Goal: Task Accomplishment & Management: Use online tool/utility

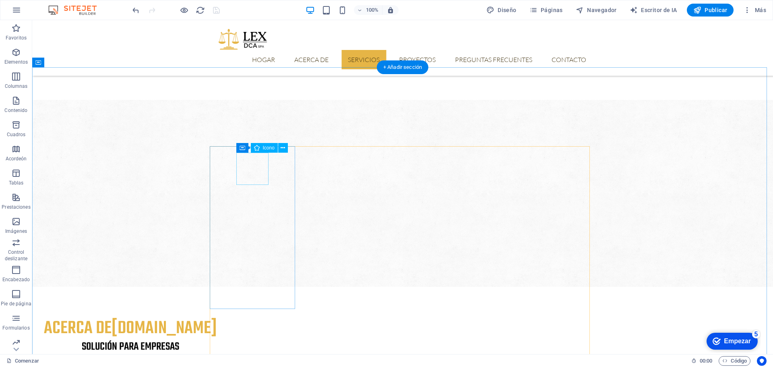
scroll to position [436, 0]
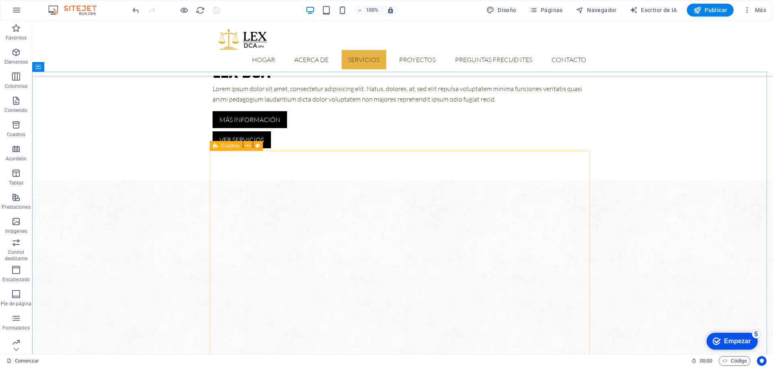
click at [0, 0] on font "Cuadros" at bounding box center [0, 0] width 0 height 0
select select "rem"
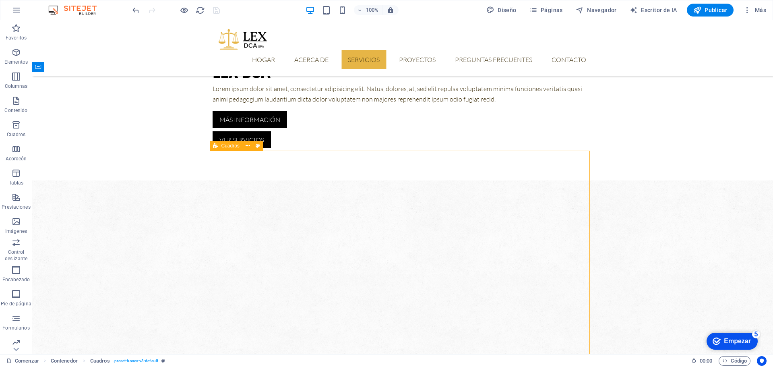
select select "px"
select select "rem"
select select "px"
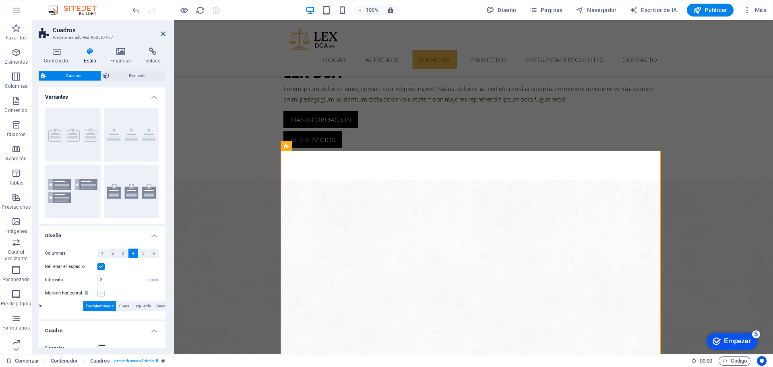
click at [100, 292] on label at bounding box center [100, 292] width 7 height 7
click at [0, 0] on input "Margen horizontal Solo si el "Ancho del contenido" de los contenedores no se ha…" at bounding box center [0, 0] width 0 height 0
click at [133, 254] on font "4" at bounding box center [133, 253] width 2 height 4
click at [101, 265] on label at bounding box center [100, 266] width 7 height 7
click at [0, 0] on input "Rellenar el espacio" at bounding box center [0, 0] width 0 height 0
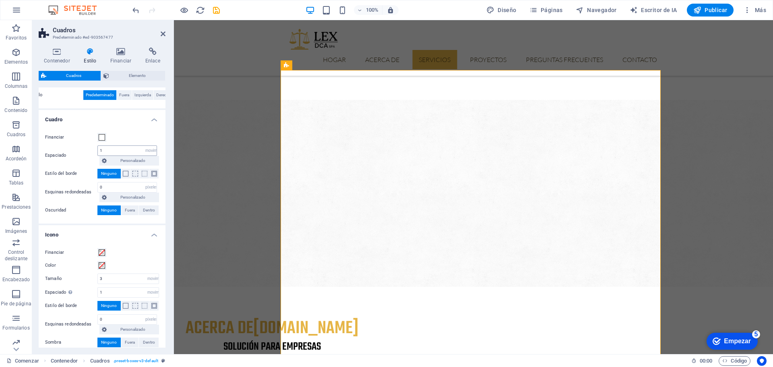
scroll to position [90, 0]
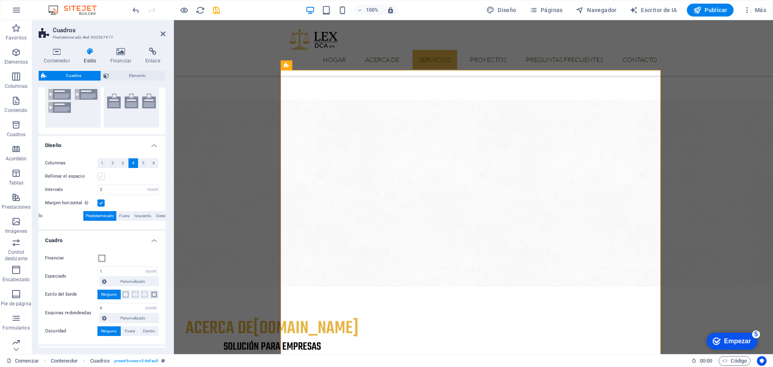
click at [101, 176] on label at bounding box center [100, 176] width 7 height 7
click at [0, 0] on input "Rellenar el espacio" at bounding box center [0, 0] width 0 height 0
click at [111, 191] on input "2" at bounding box center [128, 190] width 61 height 10
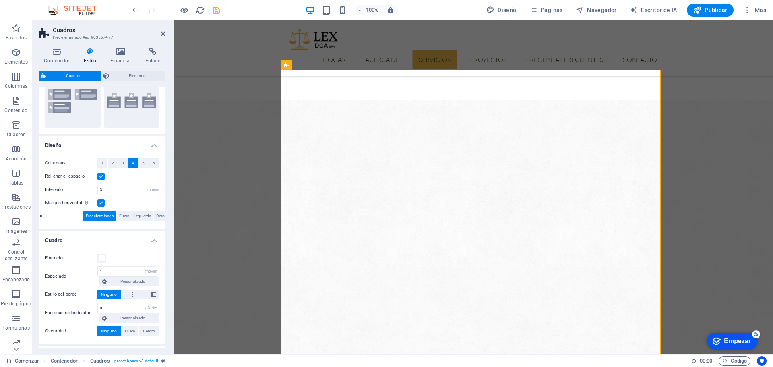
click at [100, 203] on label at bounding box center [100, 202] width 7 height 7
click at [0, 0] on input "Margen horizontal Solo si el "Ancho del contenido" de los contenedores no se ha…" at bounding box center [0, 0] width 0 height 0
click at [130, 188] on input "3" at bounding box center [128, 190] width 61 height 10
type input "3"
type input "4"
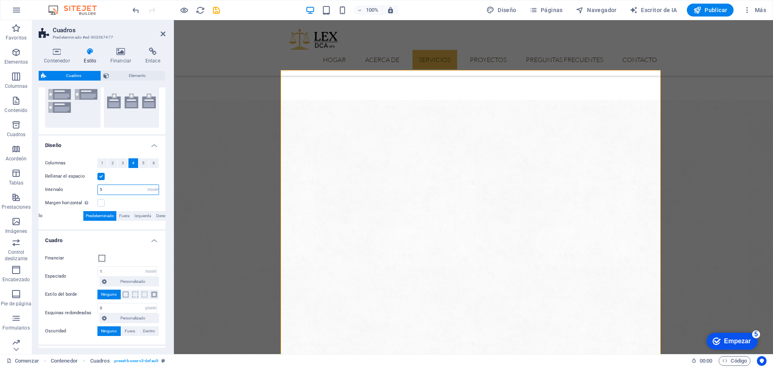
type input "5"
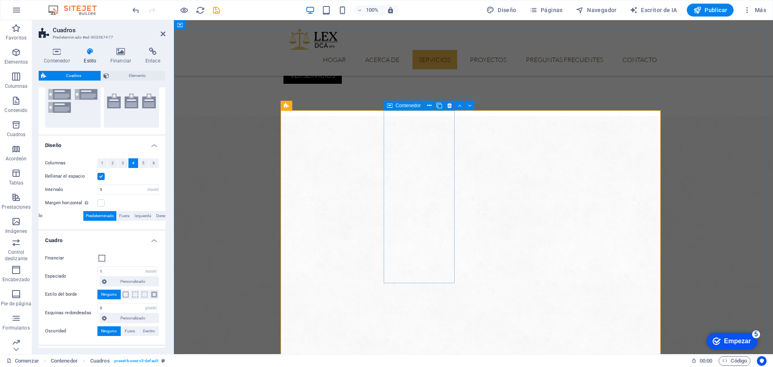
scroll to position [476, 0]
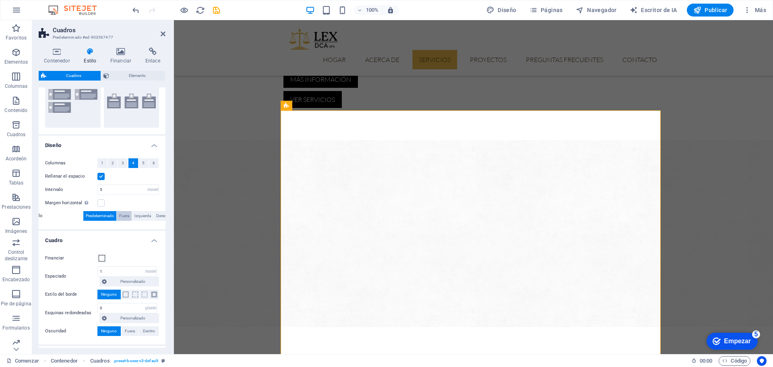
click at [125, 215] on font "Fuera" at bounding box center [124, 215] width 10 height 4
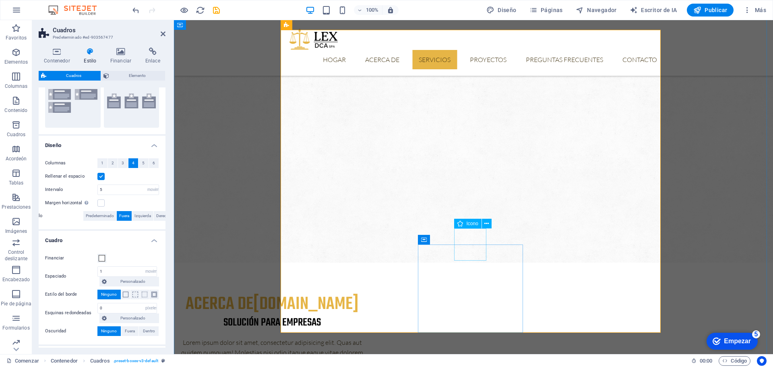
scroll to position [556, 0]
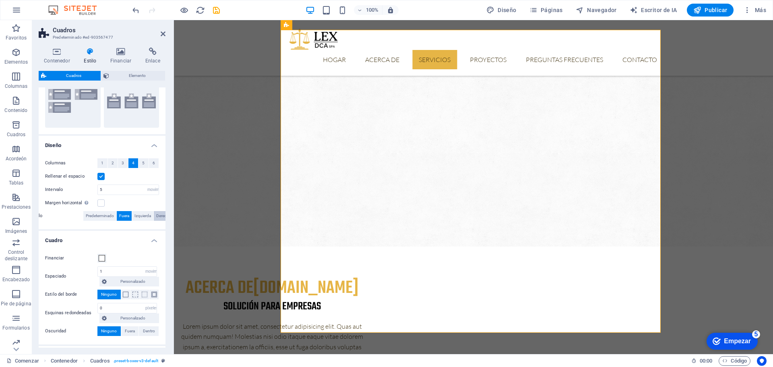
click at [159, 216] on span "Derecha" at bounding box center [163, 216] width 14 height 10
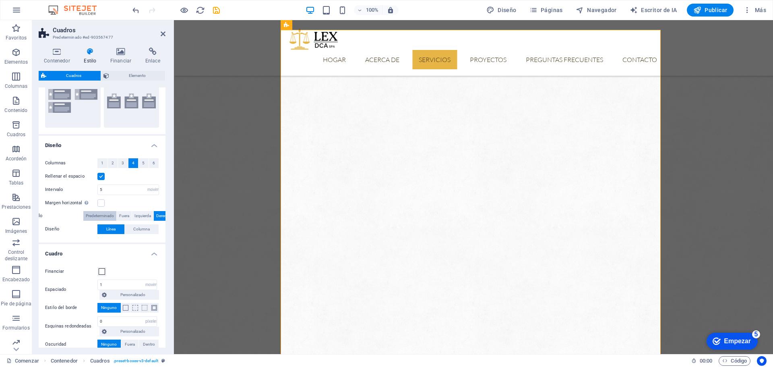
click at [110, 215] on font "Predeterminado" at bounding box center [100, 215] width 28 height 4
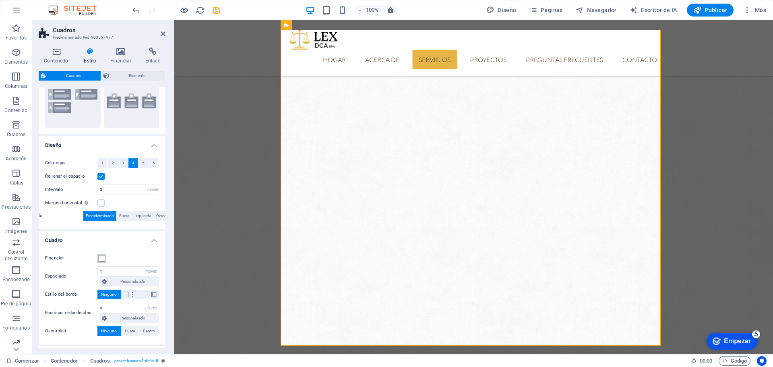
click at [101, 257] on span at bounding box center [102, 258] width 6 height 6
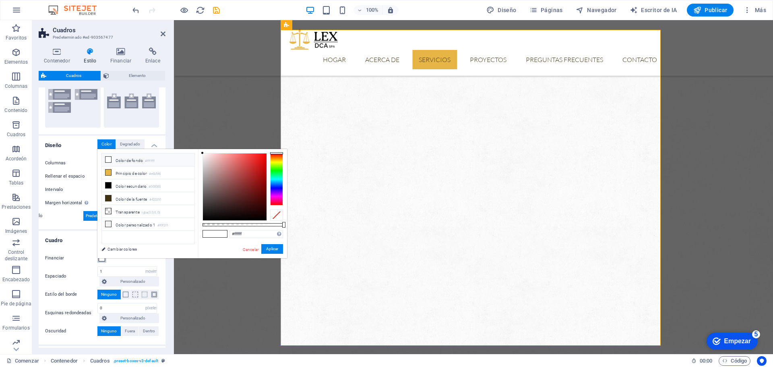
click at [102, 258] on span at bounding box center [102, 258] width 6 height 6
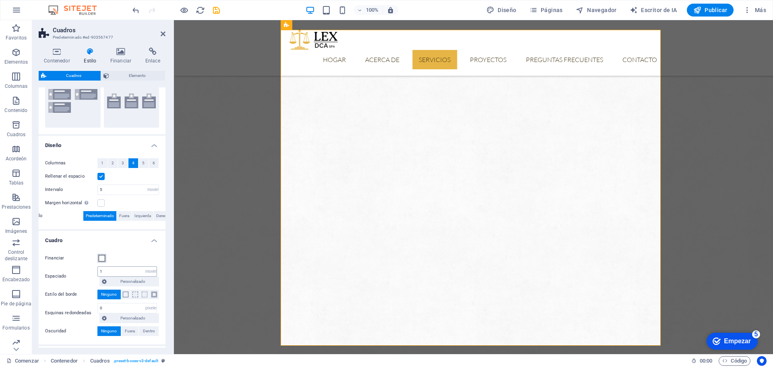
scroll to position [130, 0]
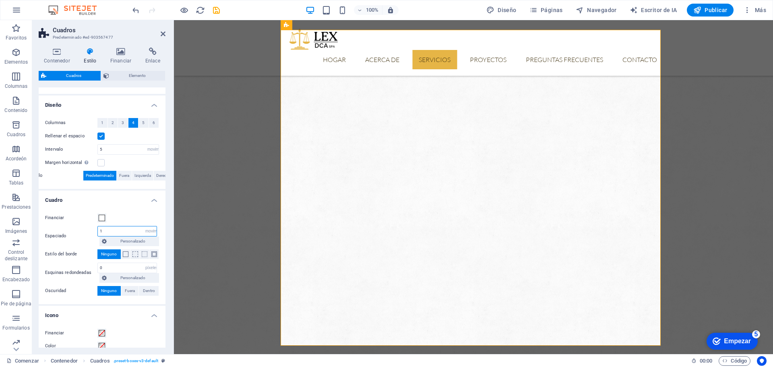
click at [116, 233] on input "1" at bounding box center [127, 231] width 59 height 10
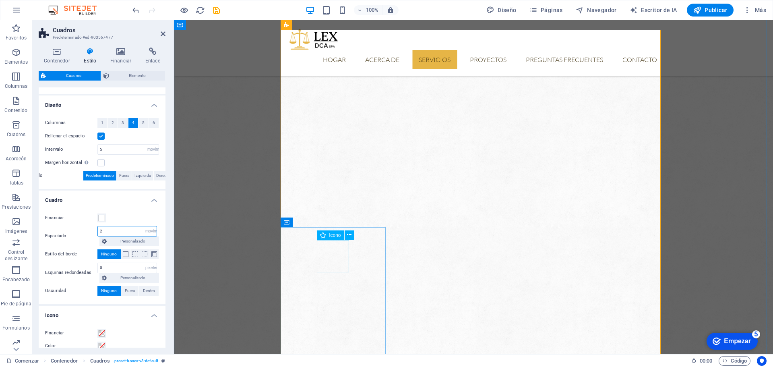
type input "2"
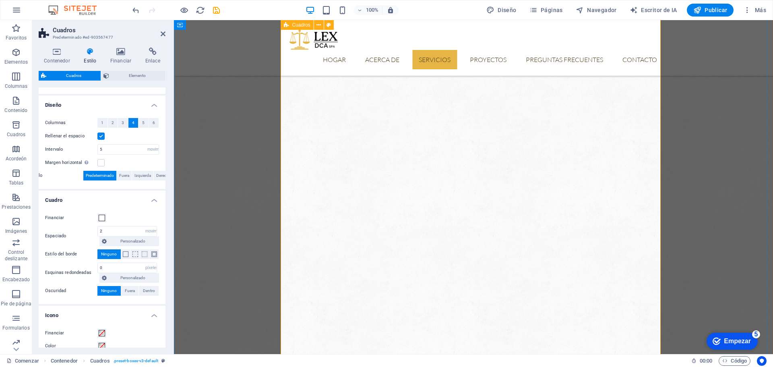
scroll to position [677, 0]
click at [116, 231] on input "2" at bounding box center [127, 231] width 59 height 10
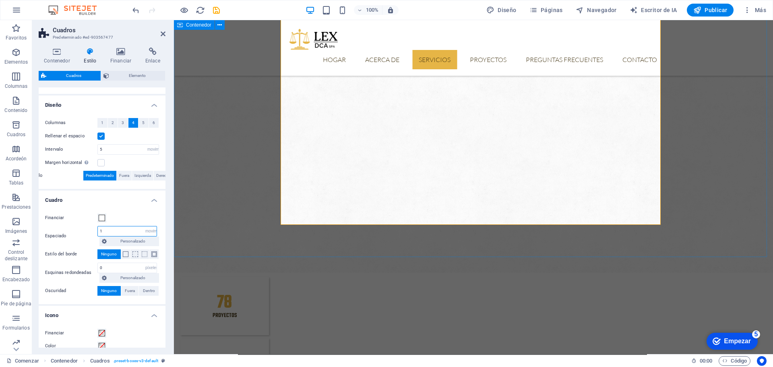
type input "1"
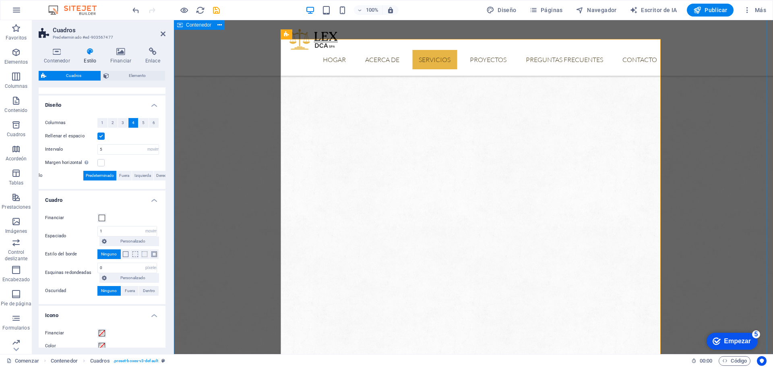
scroll to position [516, 0]
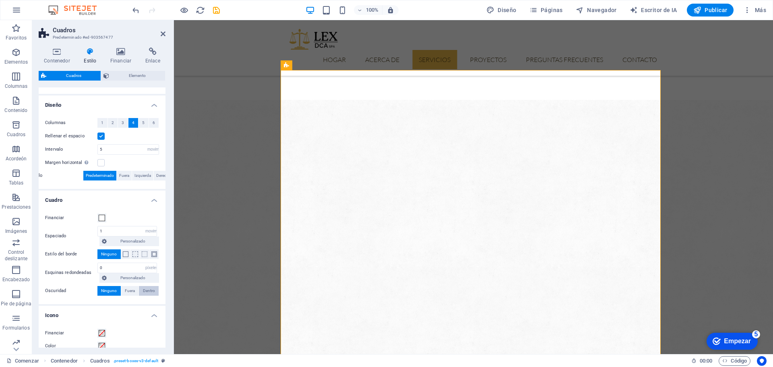
click at [143, 290] on font "Dentro" at bounding box center [149, 290] width 12 height 4
click at [110, 290] on font "Ninguno" at bounding box center [109, 290] width 16 height 4
click at [129, 290] on font "Fuera" at bounding box center [130, 290] width 10 height 4
click at [113, 291] on font "Ninguno" at bounding box center [109, 290] width 16 height 4
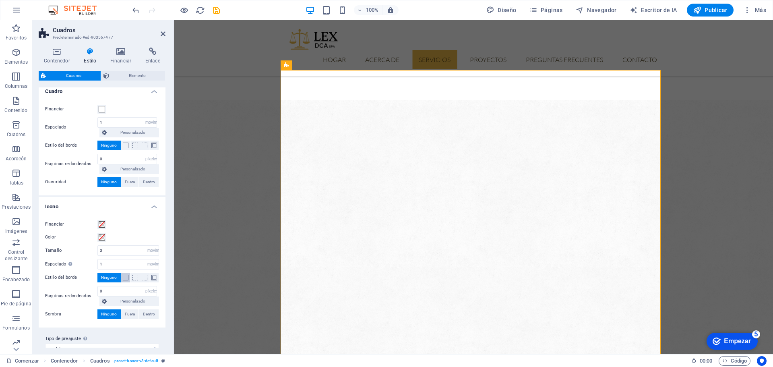
scroll to position [251, 0]
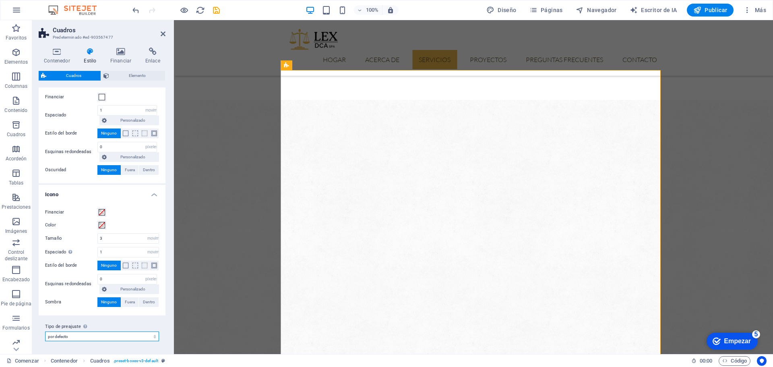
click at [120, 339] on select "por defecto Añadir tipo de preajuste" at bounding box center [102, 336] width 114 height 10
click at [141, 323] on label "Tipo de preajuste La configuración y variante seleccionada arriba afecta a todo…" at bounding box center [102, 327] width 114 height 10
click at [141, 331] on select "por defecto Añadir tipo de preajuste" at bounding box center [102, 336] width 114 height 10
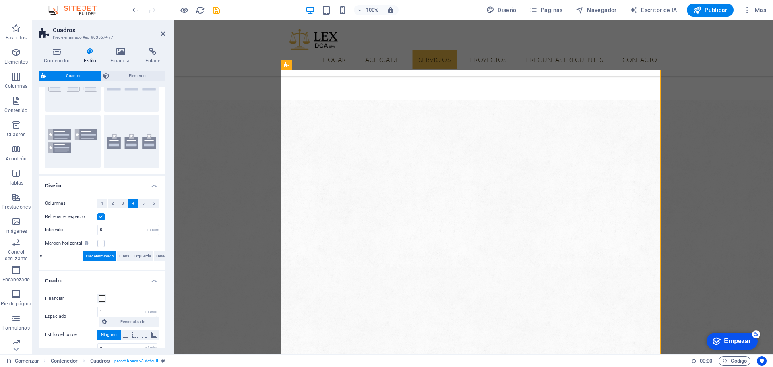
scroll to position [0, 0]
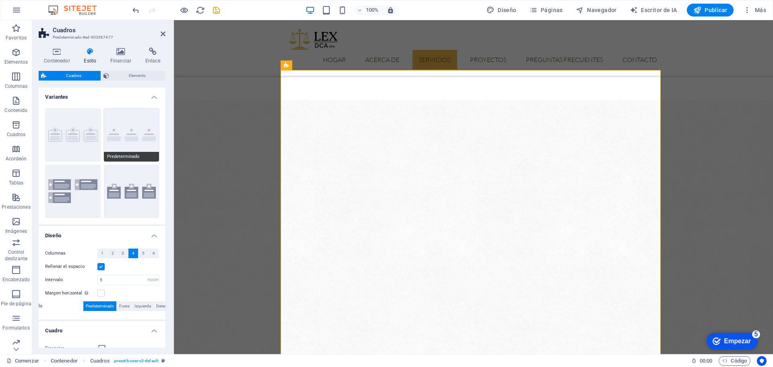
click at [127, 131] on button "Predeterminado" at bounding box center [132, 134] width 56 height 53
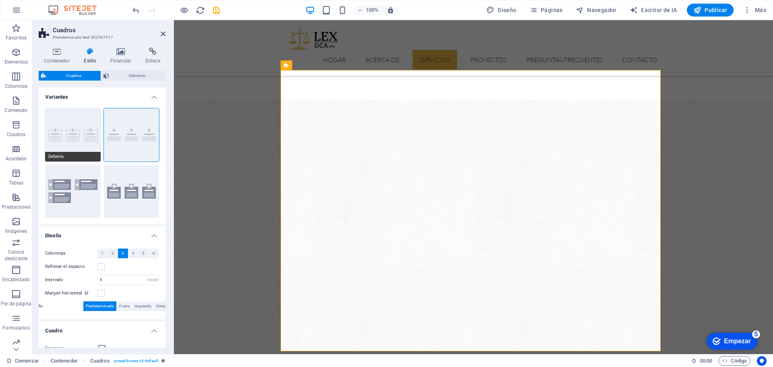
click at [74, 134] on button "Debería" at bounding box center [73, 134] width 56 height 53
select select "px"
select select "%"
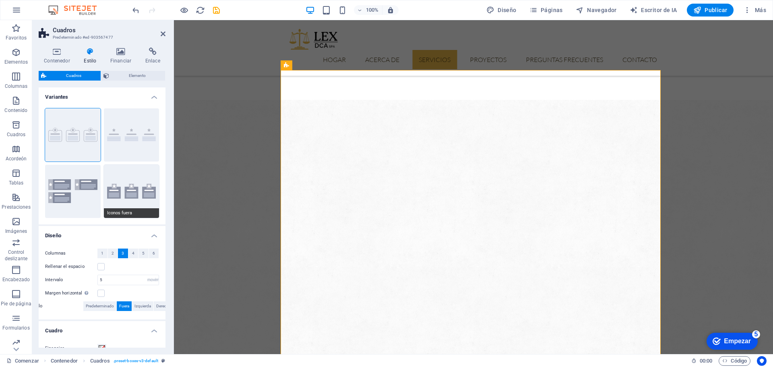
click at [137, 184] on button "Iconos fuera" at bounding box center [132, 191] width 56 height 53
select select "px"
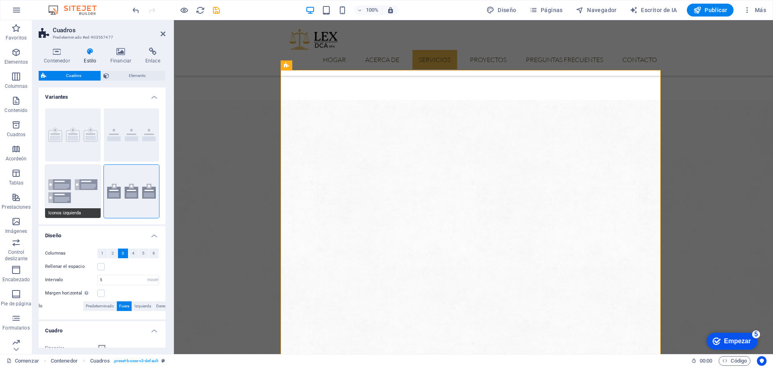
click at [76, 190] on button "Iconos izquierda" at bounding box center [73, 191] width 56 height 53
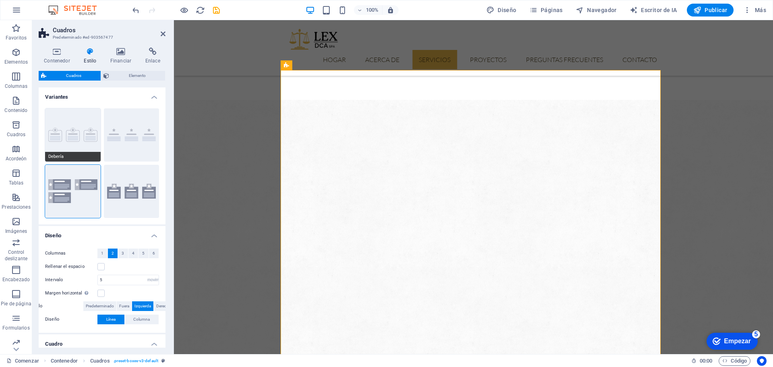
click at [85, 139] on button "Debería" at bounding box center [73, 134] width 56 height 53
select select "px"
select select "%"
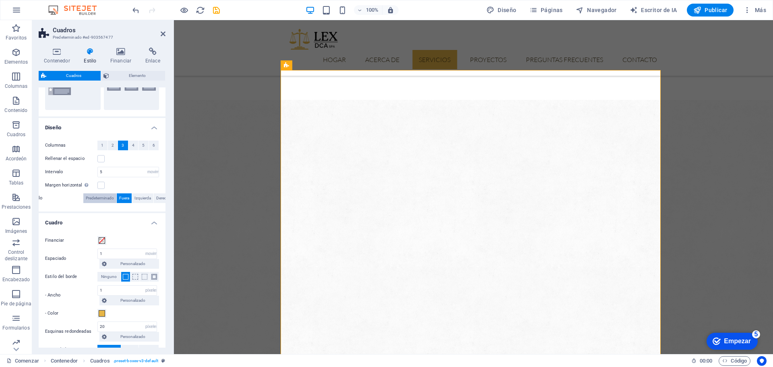
scroll to position [121, 0]
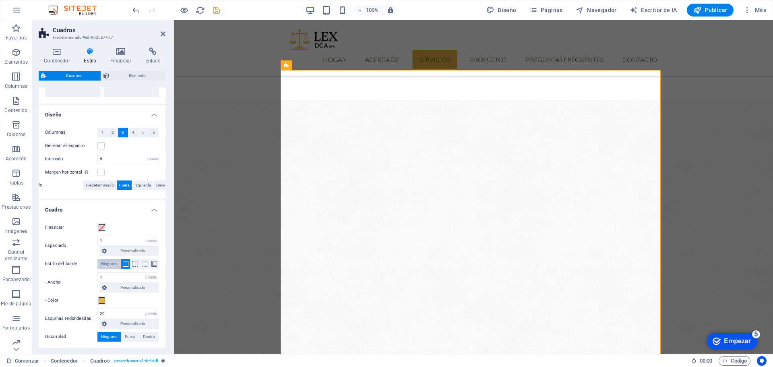
click at [105, 262] on font "Ninguno" at bounding box center [109, 263] width 16 height 4
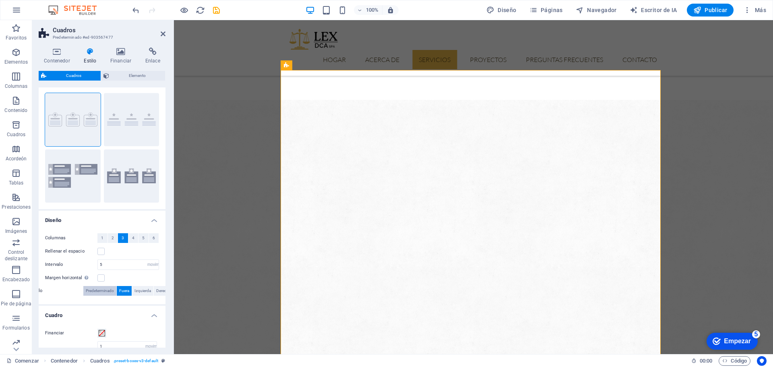
scroll to position [0, 0]
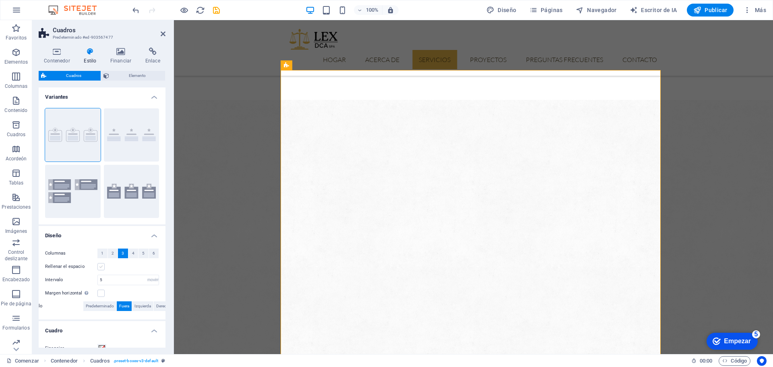
click at [101, 269] on label at bounding box center [100, 266] width 7 height 7
click at [0, 0] on input "Rellenar el espacio" at bounding box center [0, 0] width 0 height 0
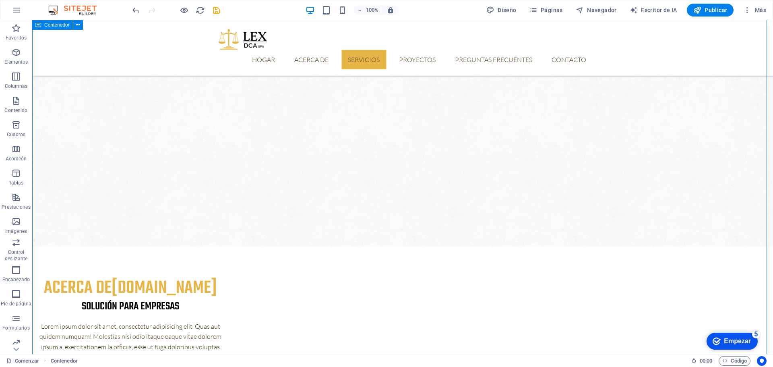
scroll to position [516, 0]
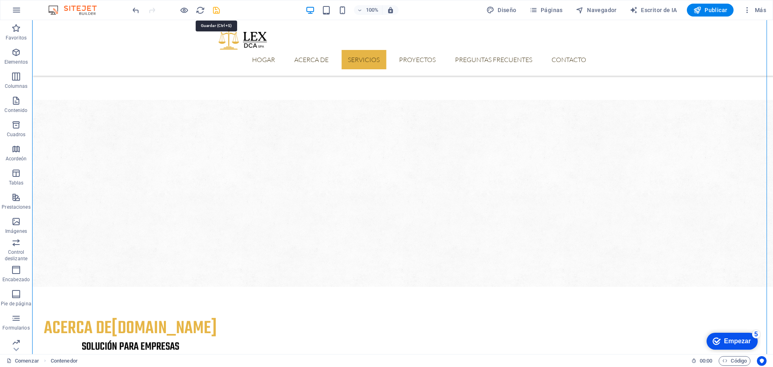
click at [215, 8] on icon "ahorrar" at bounding box center [216, 10] width 9 height 9
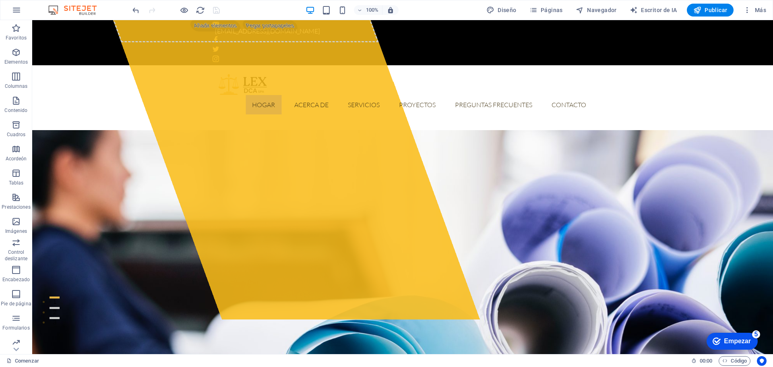
scroll to position [27, 0]
